Goal: Task Accomplishment & Management: Use online tool/utility

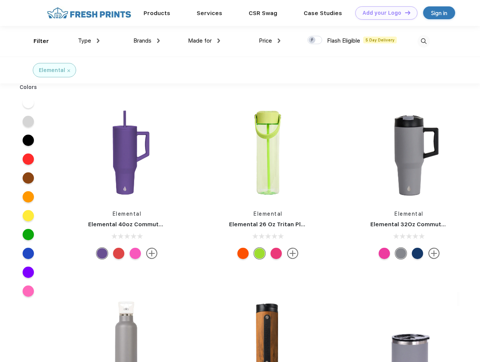
click at [384, 13] on link "Add your Logo Design Tool" at bounding box center [386, 12] width 62 height 13
click at [0, 0] on div "Design Tool" at bounding box center [0, 0] width 0 height 0
click at [404, 12] on link "Add your Logo Design Tool" at bounding box center [386, 12] width 62 height 13
click at [36, 41] on div "Filter" at bounding box center [41, 41] width 15 height 9
click at [89, 41] on span "Type" at bounding box center [84, 40] width 13 height 7
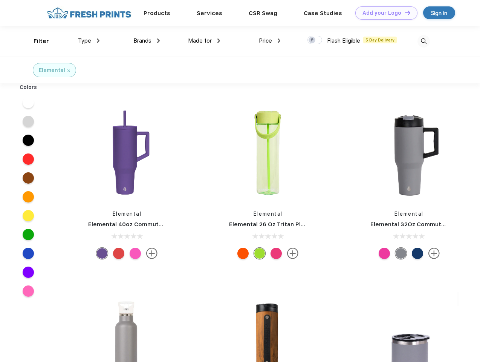
click at [147, 41] on span "Brands" at bounding box center [142, 40] width 18 height 7
click at [204, 41] on span "Made for" at bounding box center [200, 40] width 24 height 7
click at [270, 41] on span "Price" at bounding box center [265, 40] width 13 height 7
click at [315, 40] on div at bounding box center [314, 40] width 15 height 8
click at [312, 40] on input "checkbox" at bounding box center [309, 37] width 5 height 5
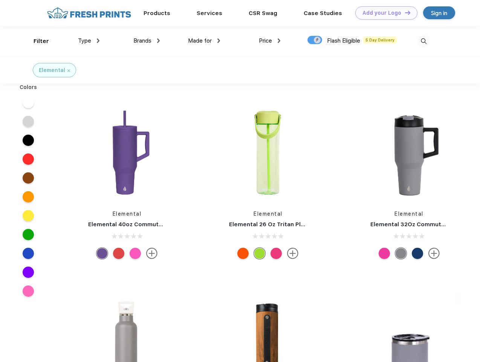
click at [423, 41] on img at bounding box center [423, 41] width 12 height 12
